Goal: Task Accomplishment & Management: Complete application form

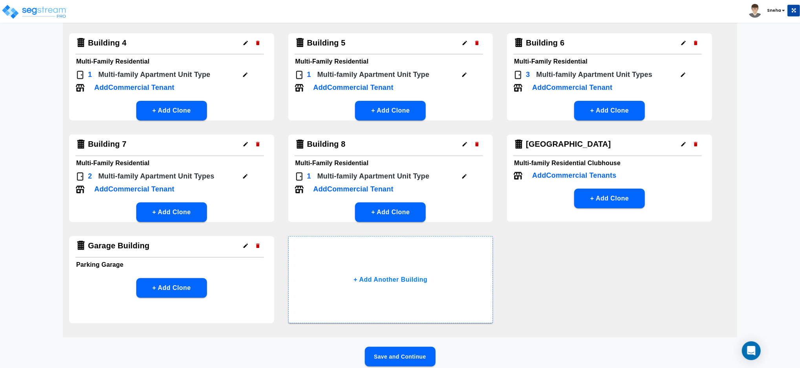
scroll to position [190, 0]
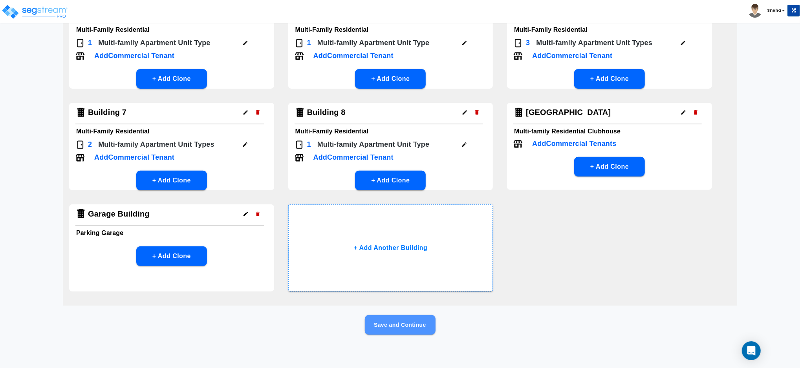
click at [391, 322] on button "Save and Continue" at bounding box center [400, 325] width 71 height 20
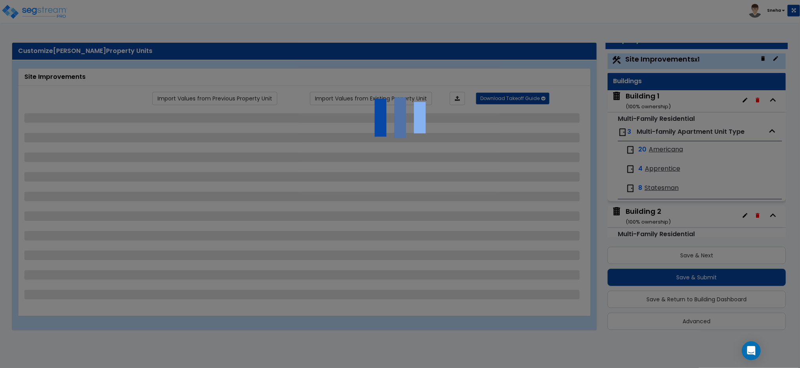
scroll to position [0, 0]
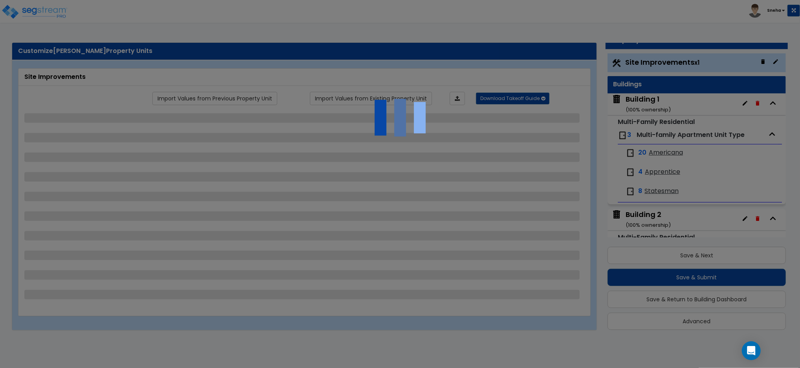
select select "2"
select select "1"
select select "2"
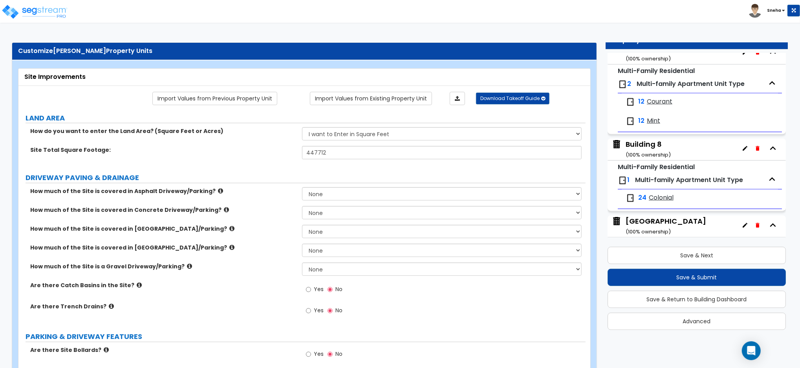
scroll to position [687, 0]
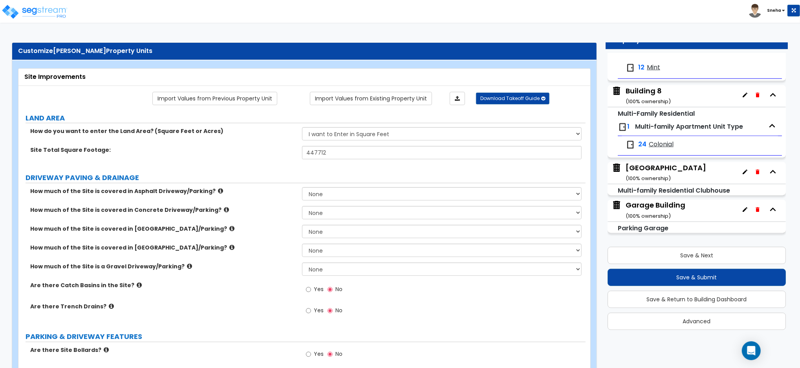
click at [658, 209] on div "Garage Building ( 100 % ownership)" at bounding box center [656, 210] width 60 height 20
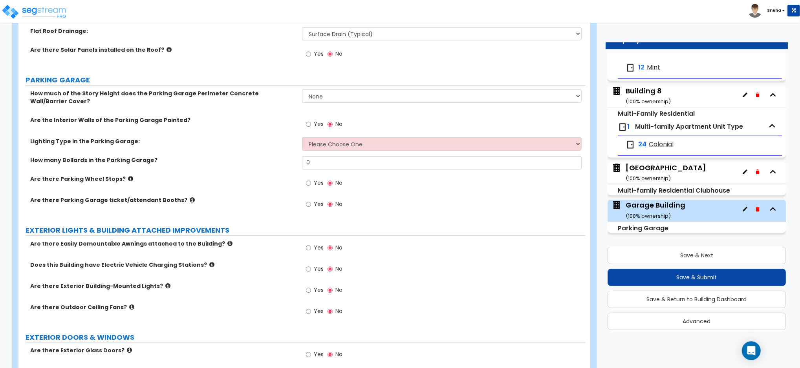
scroll to position [314, 0]
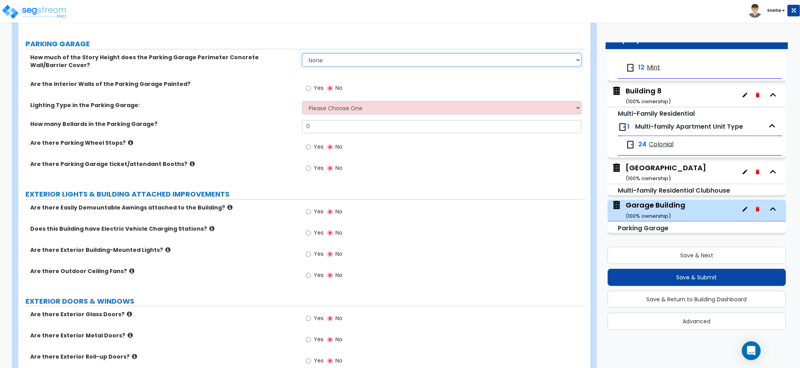
click at [375, 57] on select "None Only About Half of the Story Height Most of the Story Height is Covered Ea…" at bounding box center [442, 59] width 280 height 13
click at [286, 85] on label "Are the Interior Walls of the Parking Garage Painted?" at bounding box center [163, 84] width 266 height 8
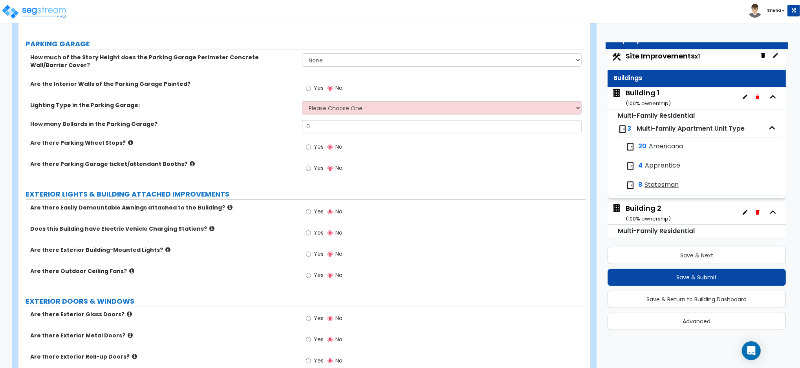
scroll to position [0, 0]
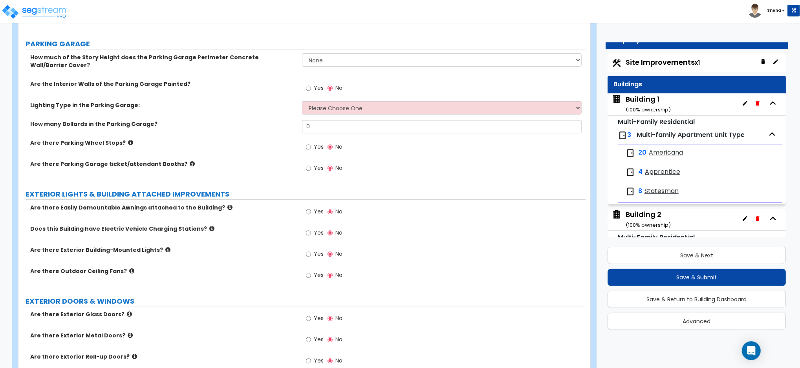
click at [658, 61] on span "Site Improvements x1" at bounding box center [663, 62] width 74 height 10
select select "2"
select select "1"
select select "2"
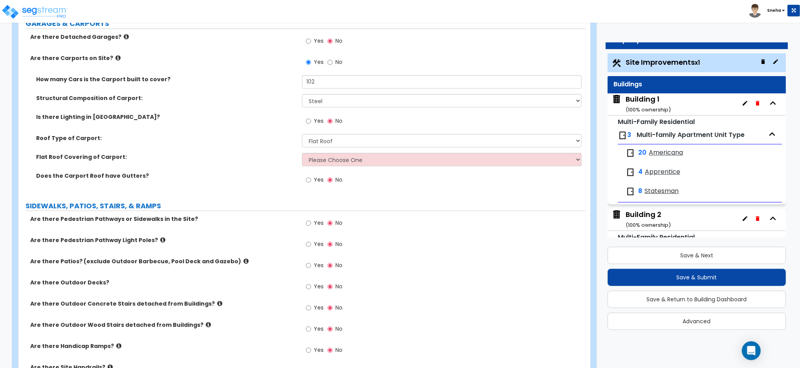
scroll to position [510, 0]
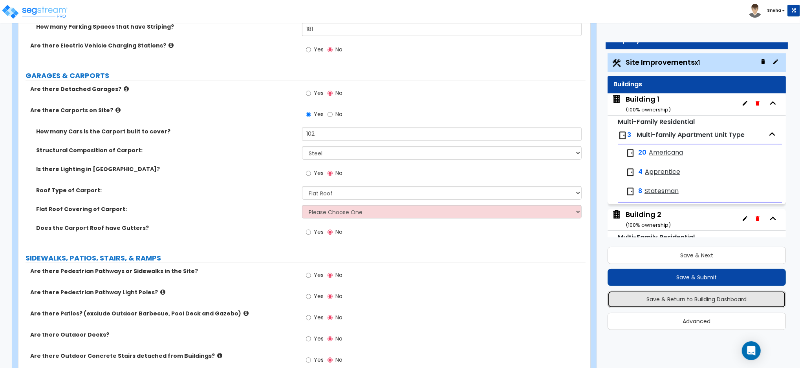
click at [705, 299] on button "Save & Return to Building Dashboard" at bounding box center [697, 299] width 178 height 17
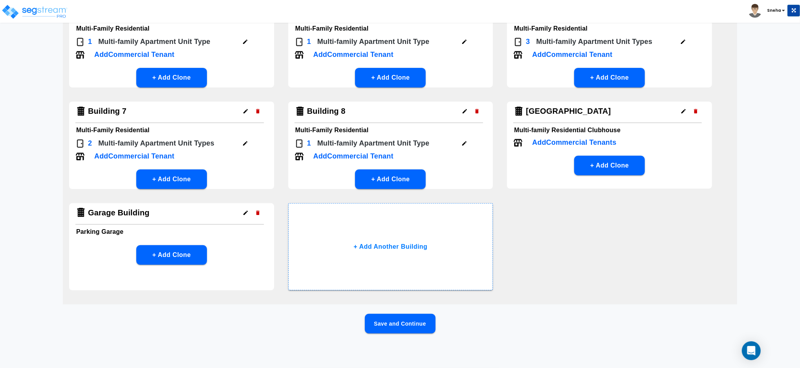
scroll to position [0, 0]
